Goal: Information Seeking & Learning: Stay updated

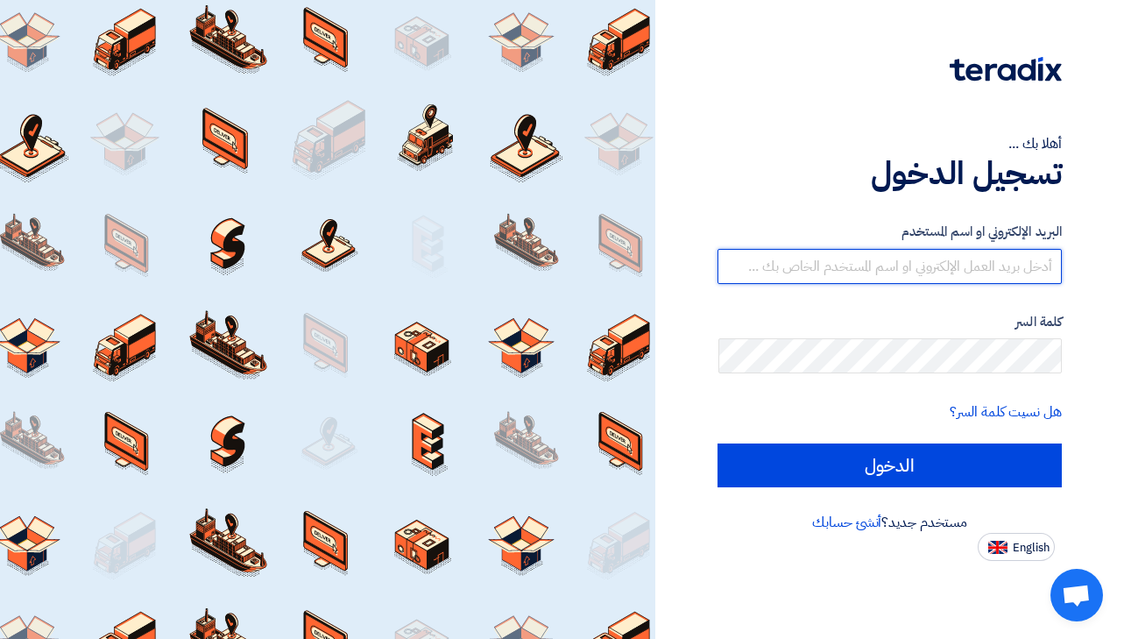
click at [891, 273] on input "text" at bounding box center [889, 266] width 344 height 35
click at [955, 280] on input "text" at bounding box center [889, 266] width 344 height 35
type input "[EMAIL_ADDRESS][DOMAIN_NAME]"
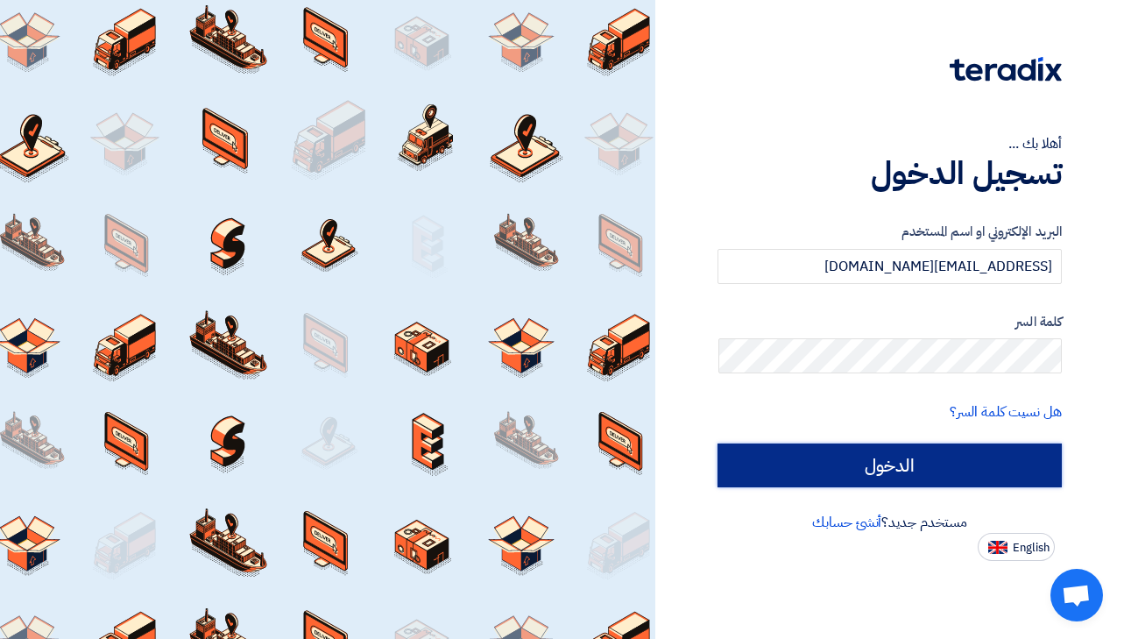
click at [917, 466] on input "الدخول" at bounding box center [889, 465] width 344 height 44
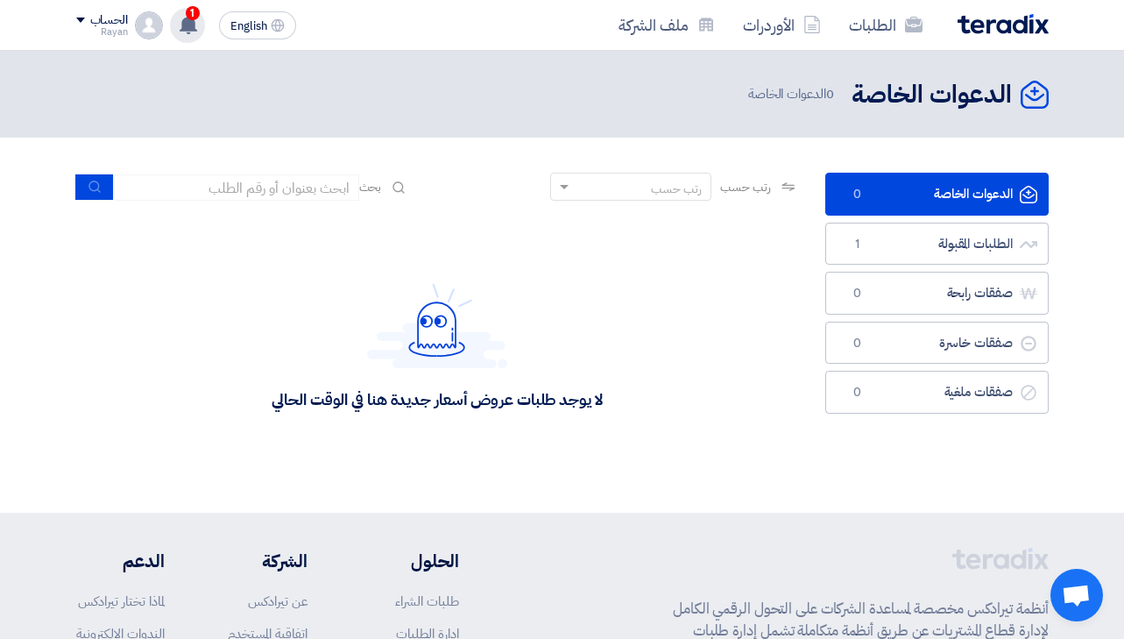
click at [188, 26] on use at bounding box center [189, 24] width 18 height 19
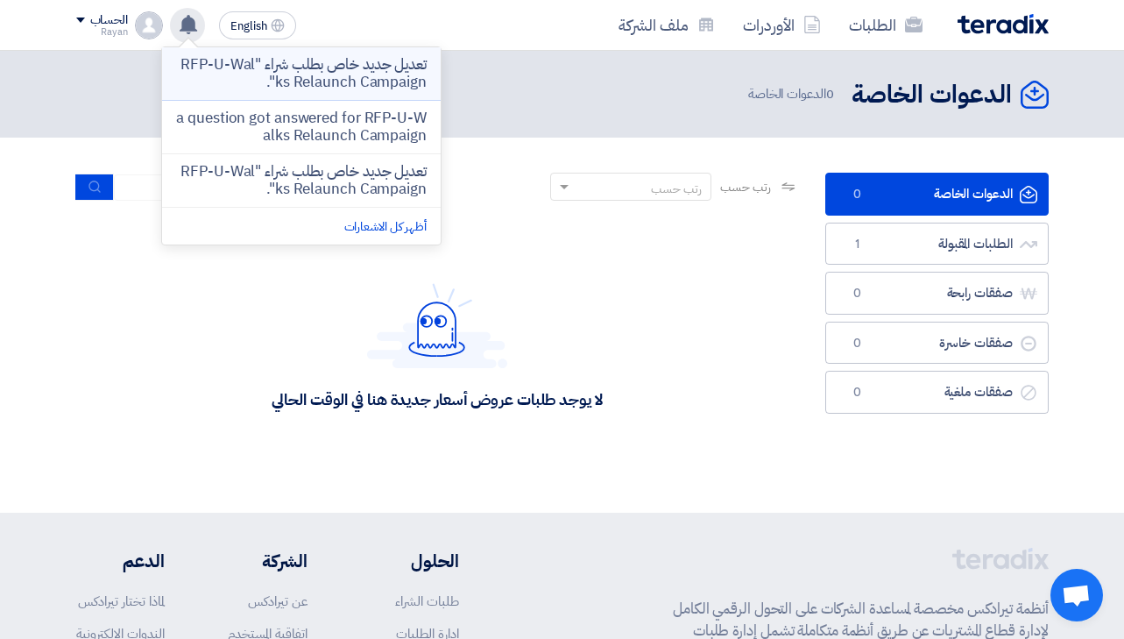
click at [238, 74] on p "تعديل جديد خاص بطلب شراء "RFP-U-Walks Relaunch Campaign"." at bounding box center [301, 73] width 250 height 35
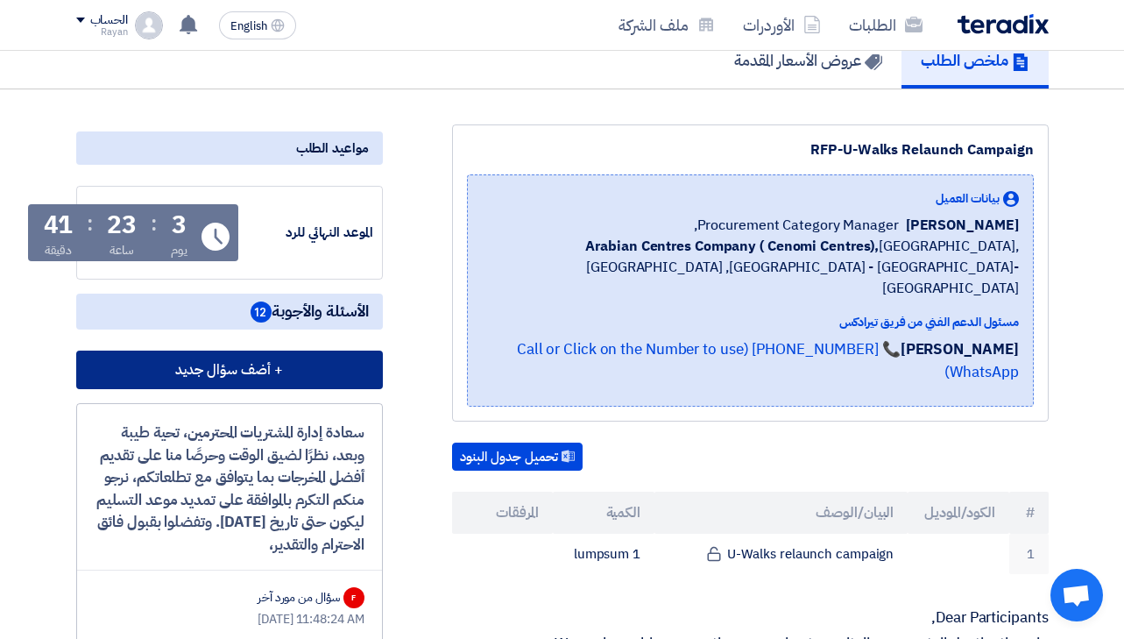
scroll to position [183, 0]
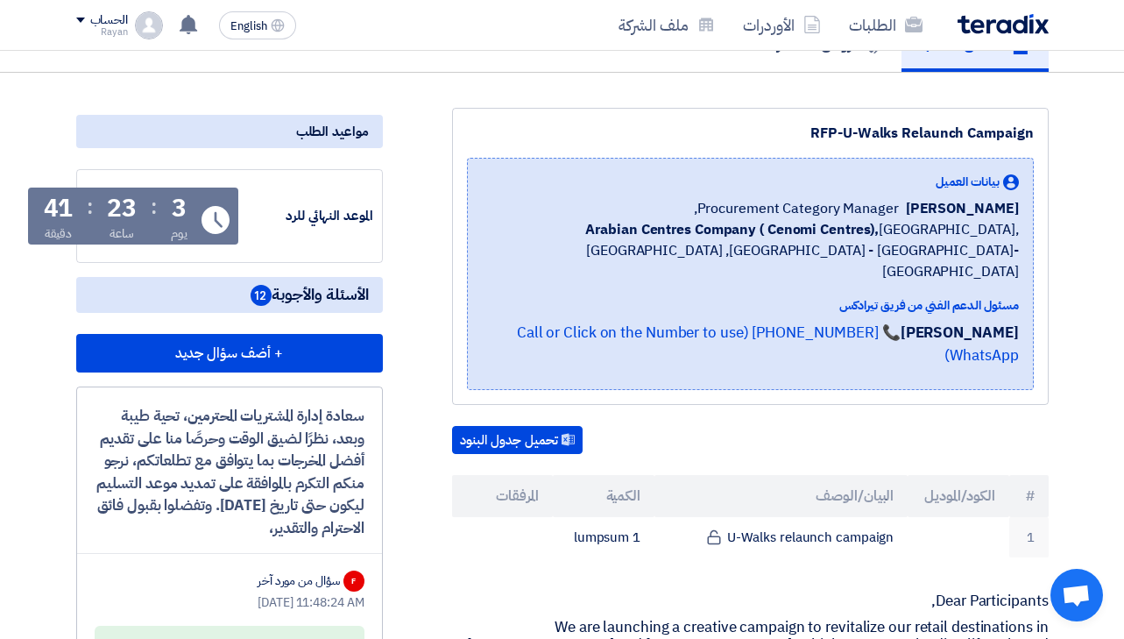
click at [610, 109] on div "RFP-U-Walks Relaunch Campaign بيانات العميل [PERSON_NAME] Procurement Category …" at bounding box center [750, 256] width 596 height 297
